Goal: Task Accomplishment & Management: Manage account settings

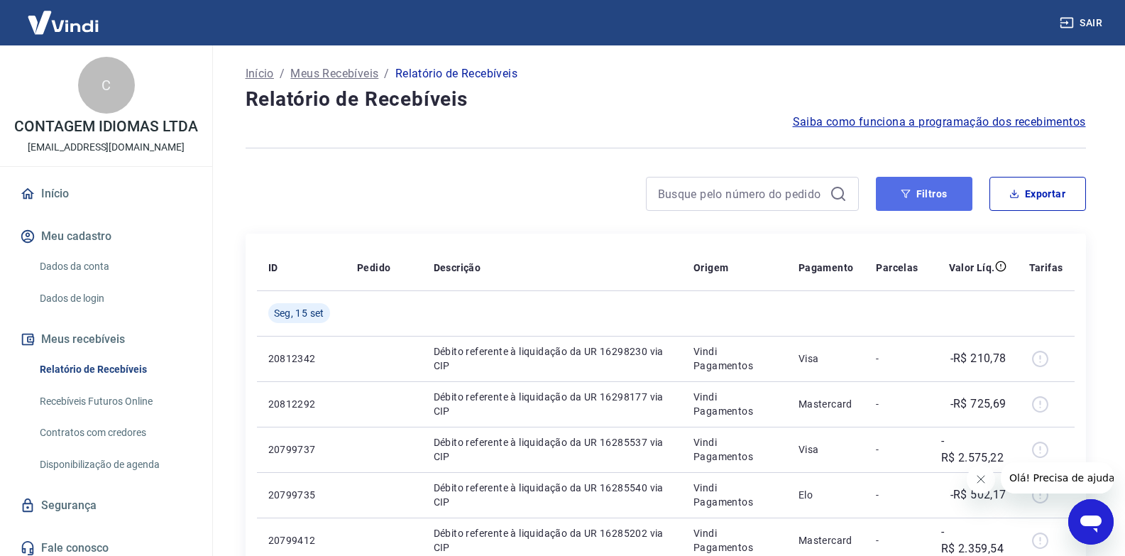
click at [885, 200] on button "Filtros" at bounding box center [924, 194] width 97 height 34
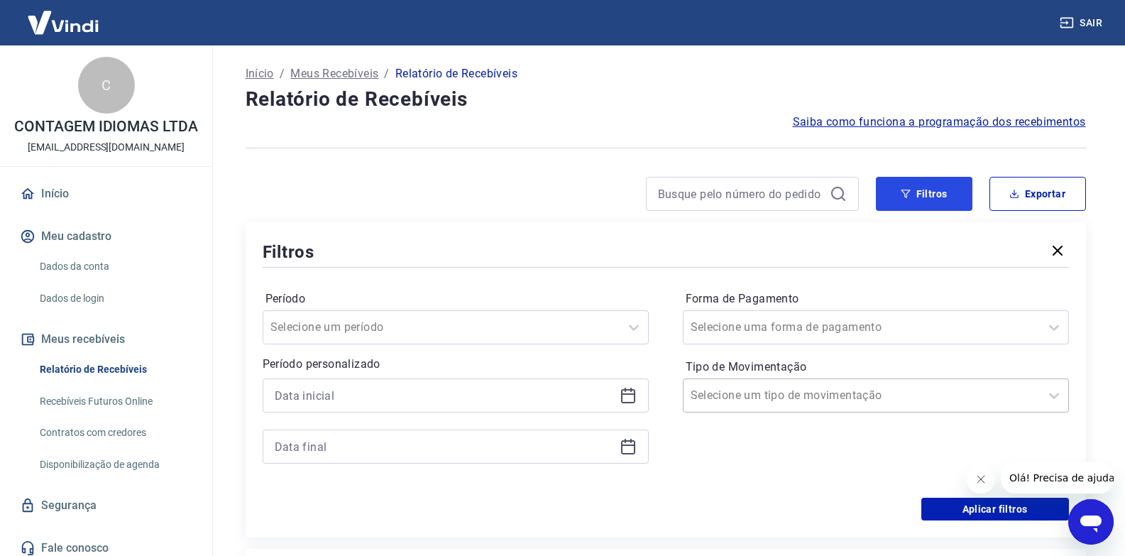
scroll to position [71, 0]
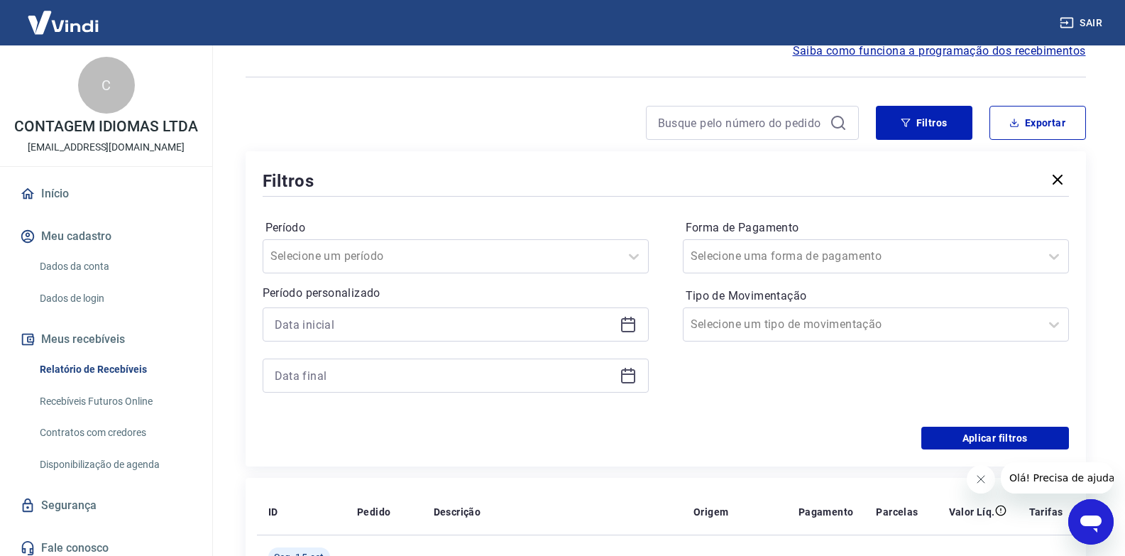
click at [630, 333] on div at bounding box center [456, 324] width 386 height 34
click at [627, 322] on icon at bounding box center [628, 324] width 17 height 17
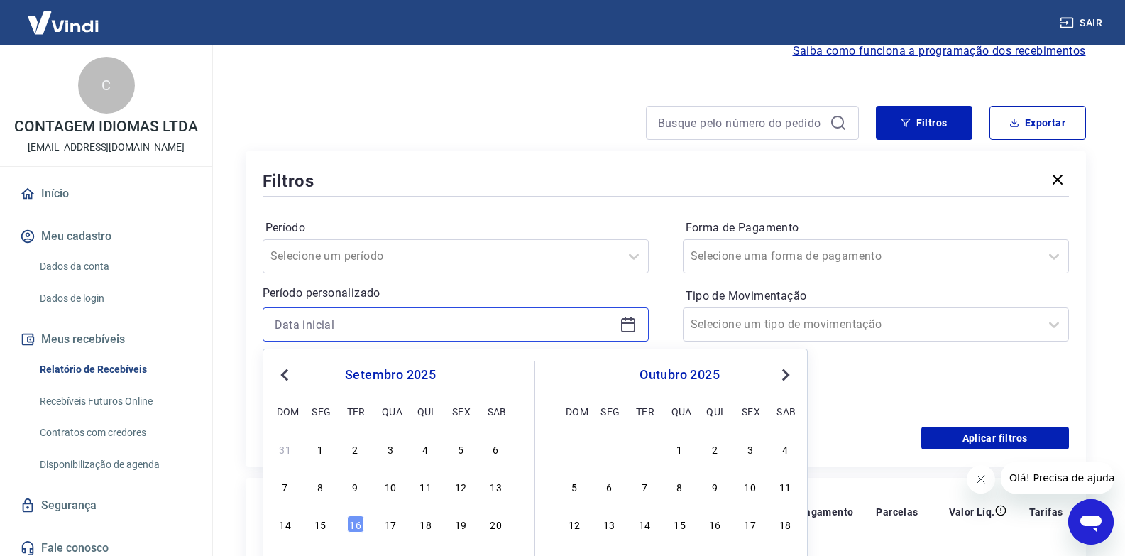
scroll to position [213, 0]
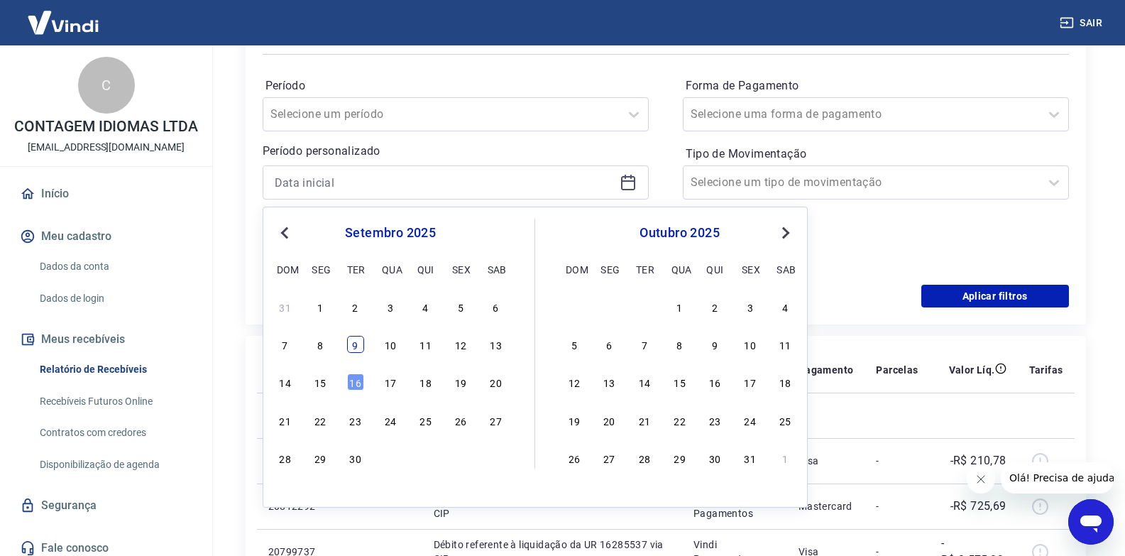
click at [364, 351] on div "9" at bounding box center [355, 344] width 17 height 17
type input "09/09/2025"
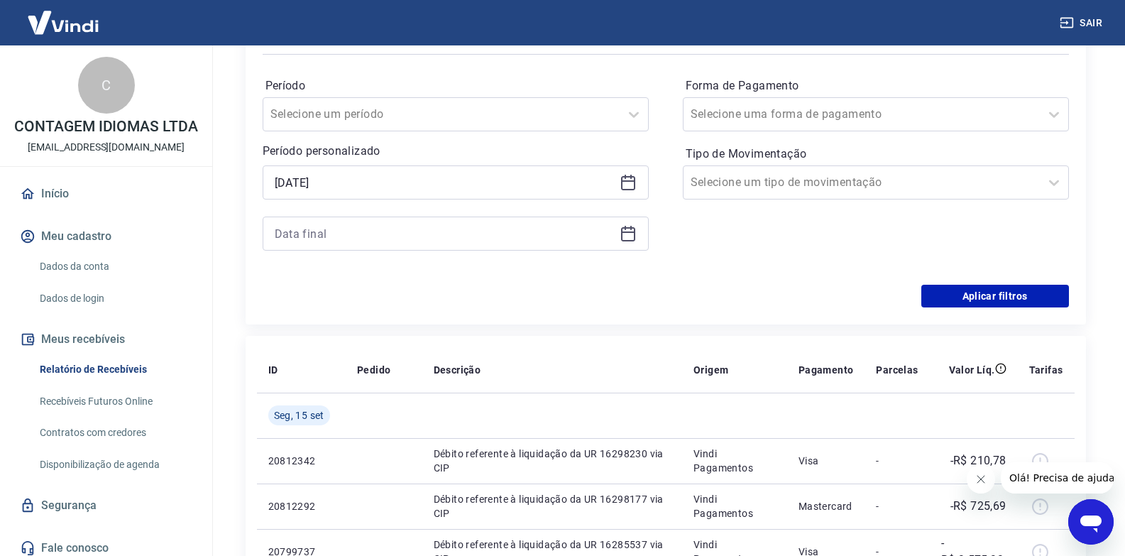
click at [625, 230] on icon at bounding box center [628, 233] width 17 height 17
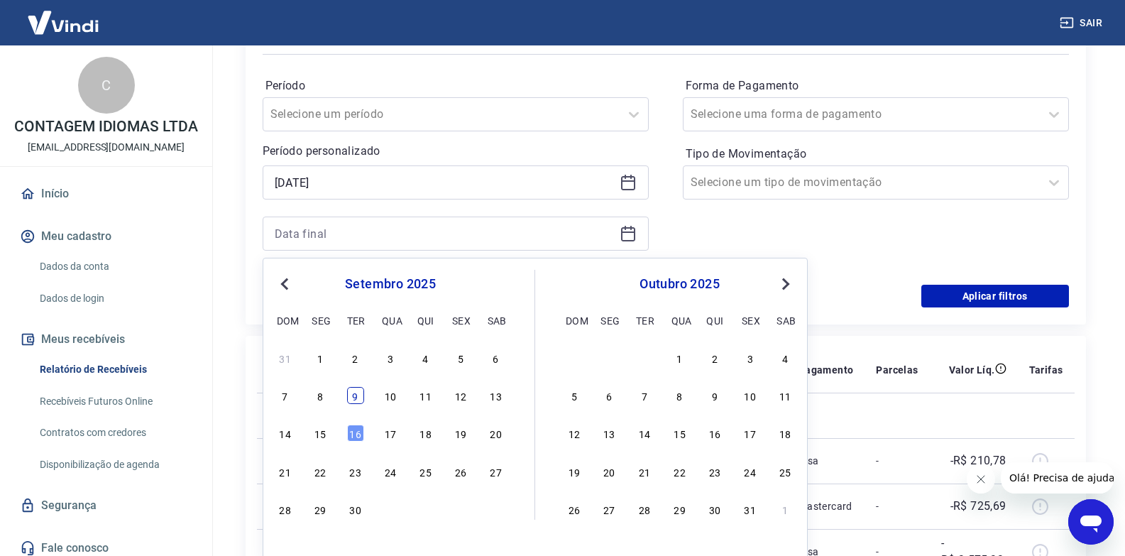
click at [351, 394] on div "9" at bounding box center [355, 395] width 17 height 17
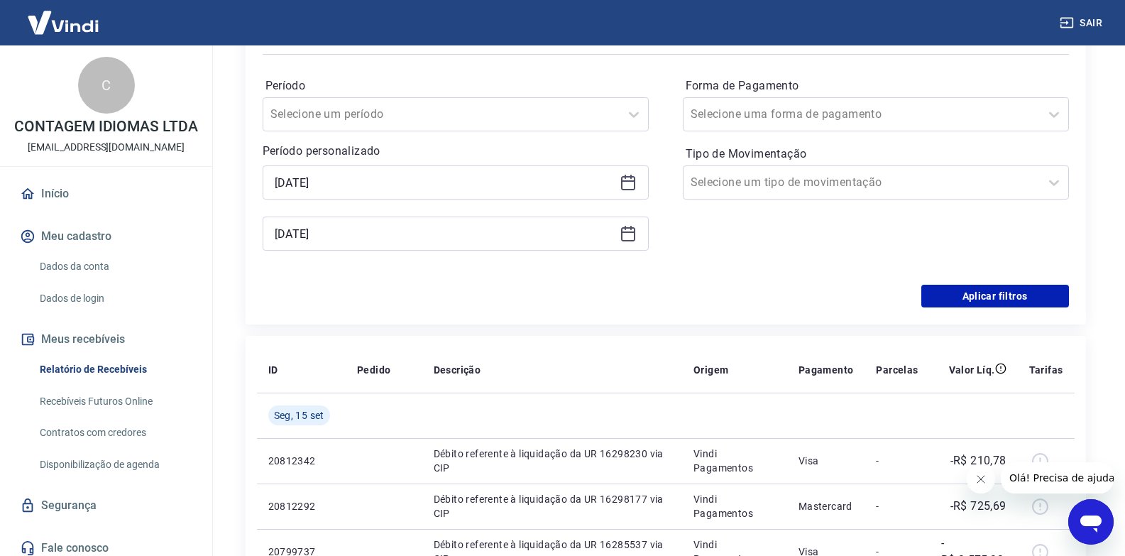
type input "09/09/2025"
click at [958, 292] on button "Aplicar filtros" at bounding box center [996, 296] width 148 height 23
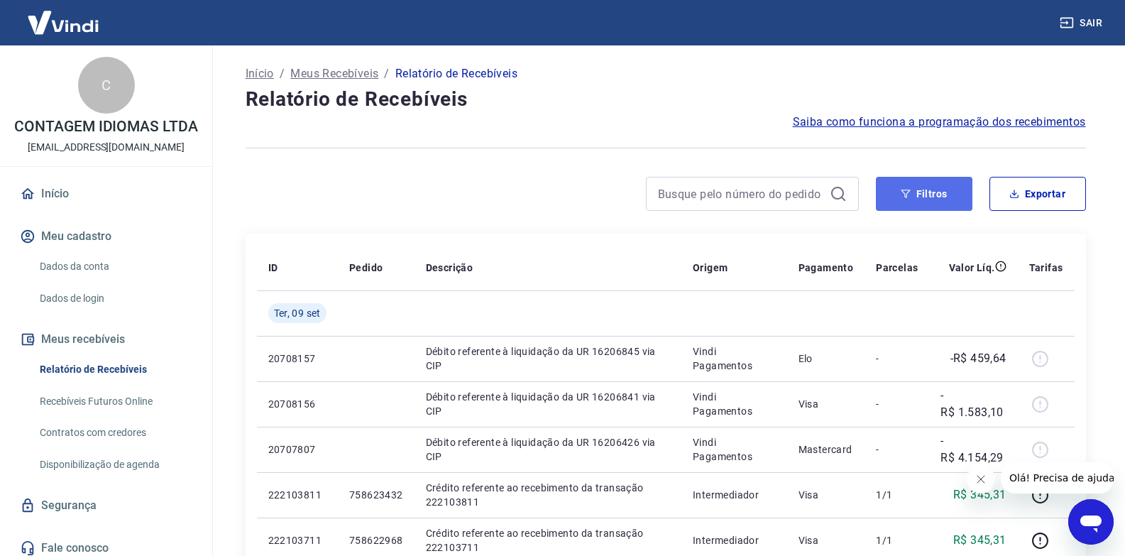
click at [931, 199] on button "Filtros" at bounding box center [924, 194] width 97 height 34
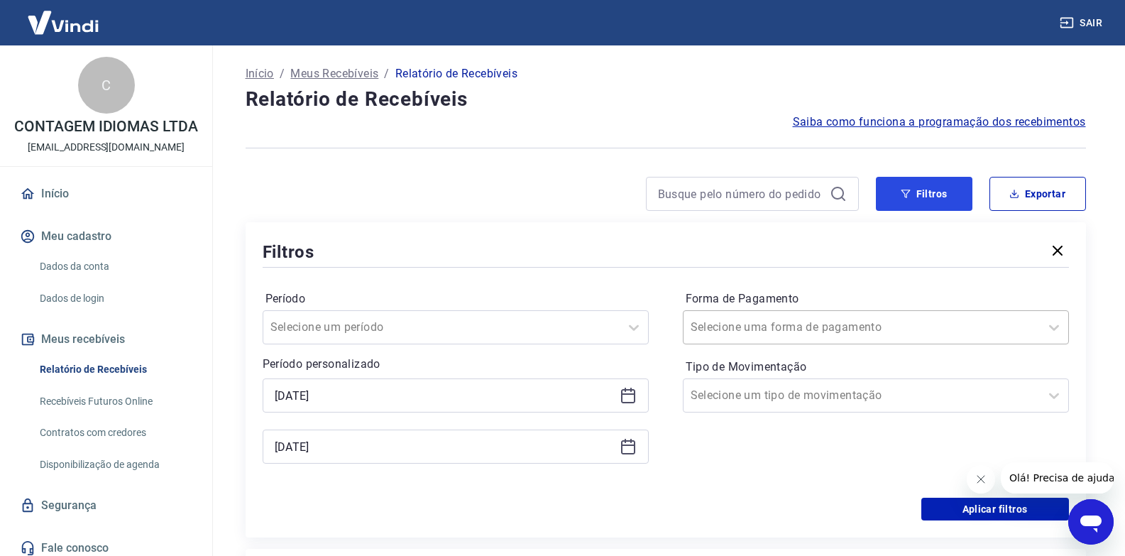
scroll to position [213, 0]
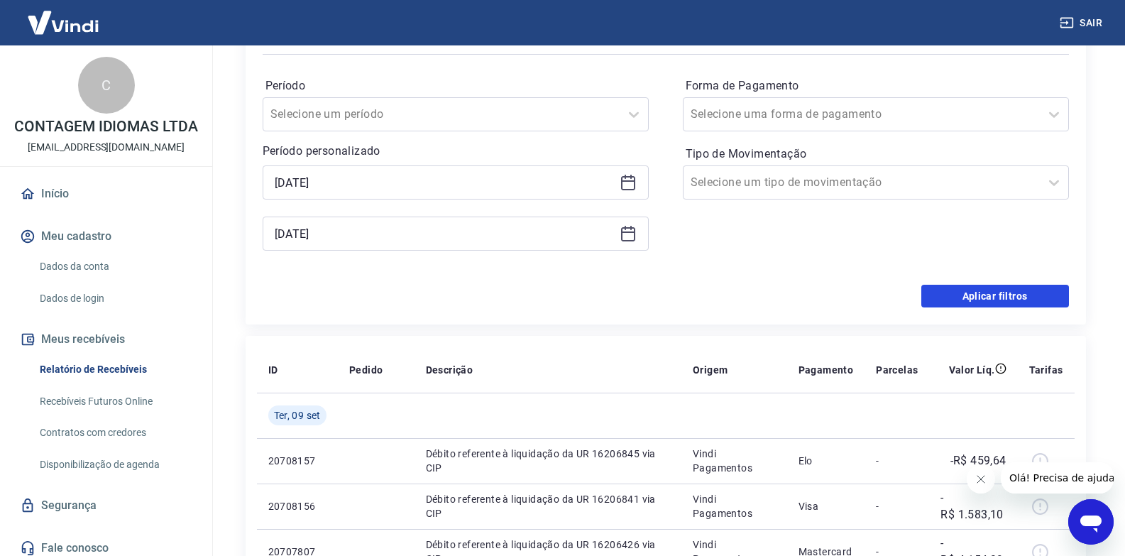
click at [1016, 300] on button "Aplicar filtros" at bounding box center [996, 296] width 148 height 23
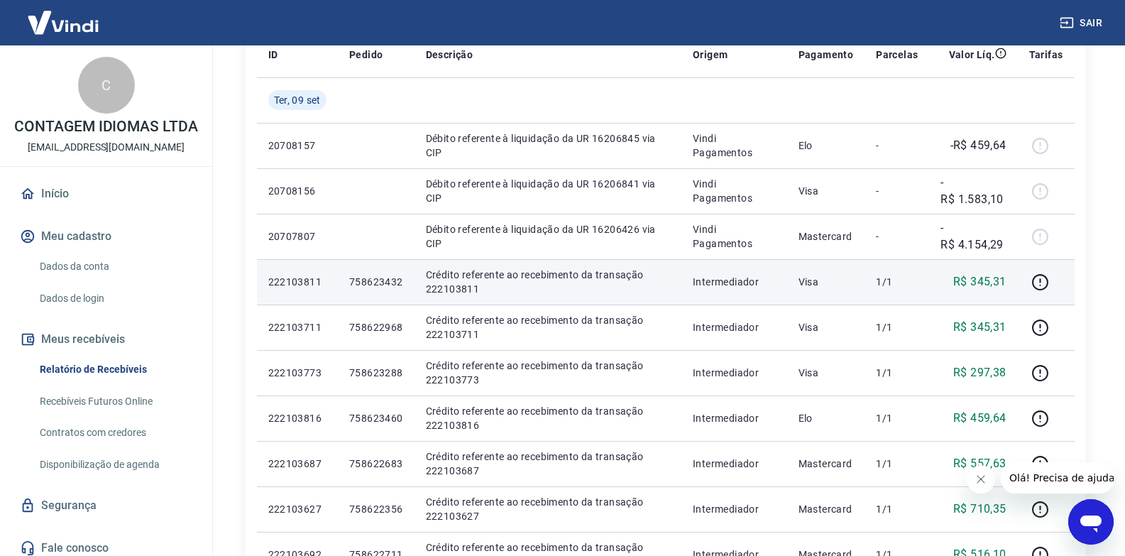
scroll to position [0, 0]
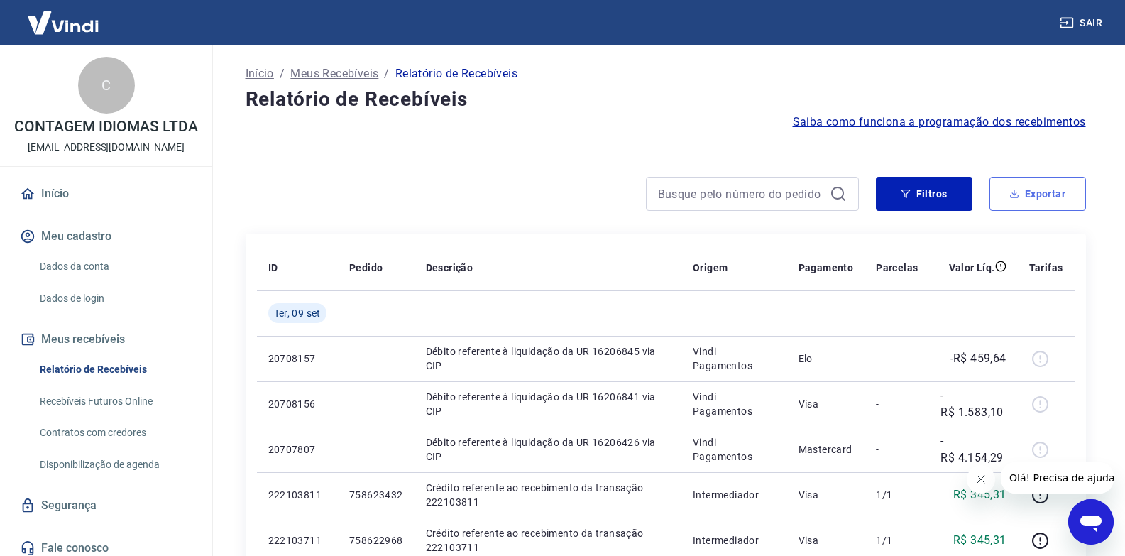
click at [1010, 198] on icon "button" at bounding box center [1015, 194] width 10 height 10
type input "09/09/2025"
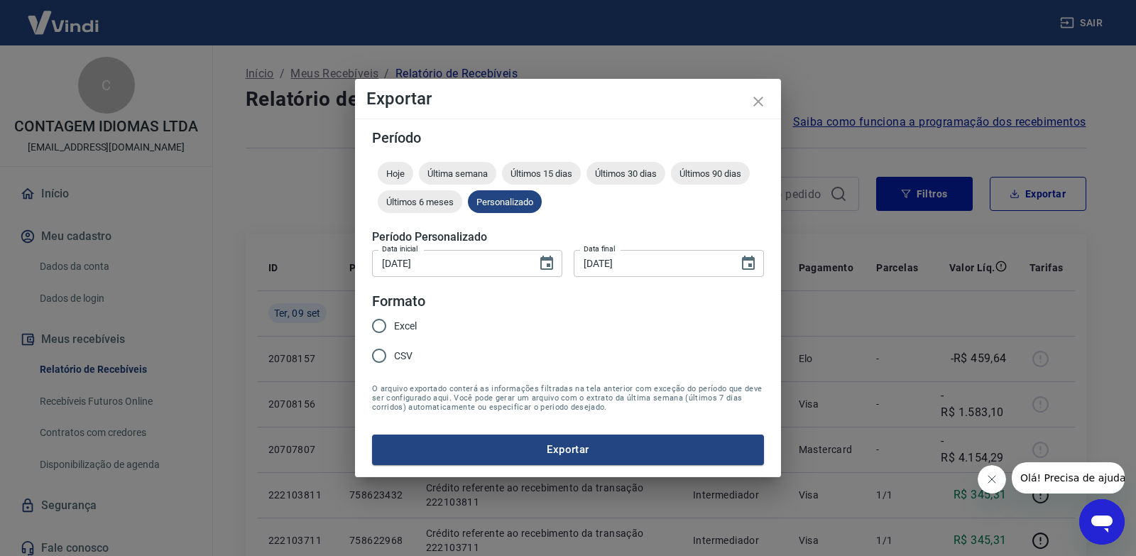
click at [398, 329] on span "Excel" at bounding box center [405, 326] width 23 height 15
click at [394, 329] on input "Excel" at bounding box center [379, 326] width 30 height 30
radio input "true"
click at [506, 444] on button "Exportar" at bounding box center [568, 450] width 392 height 30
